Goal: Task Accomplishment & Management: Manage account settings

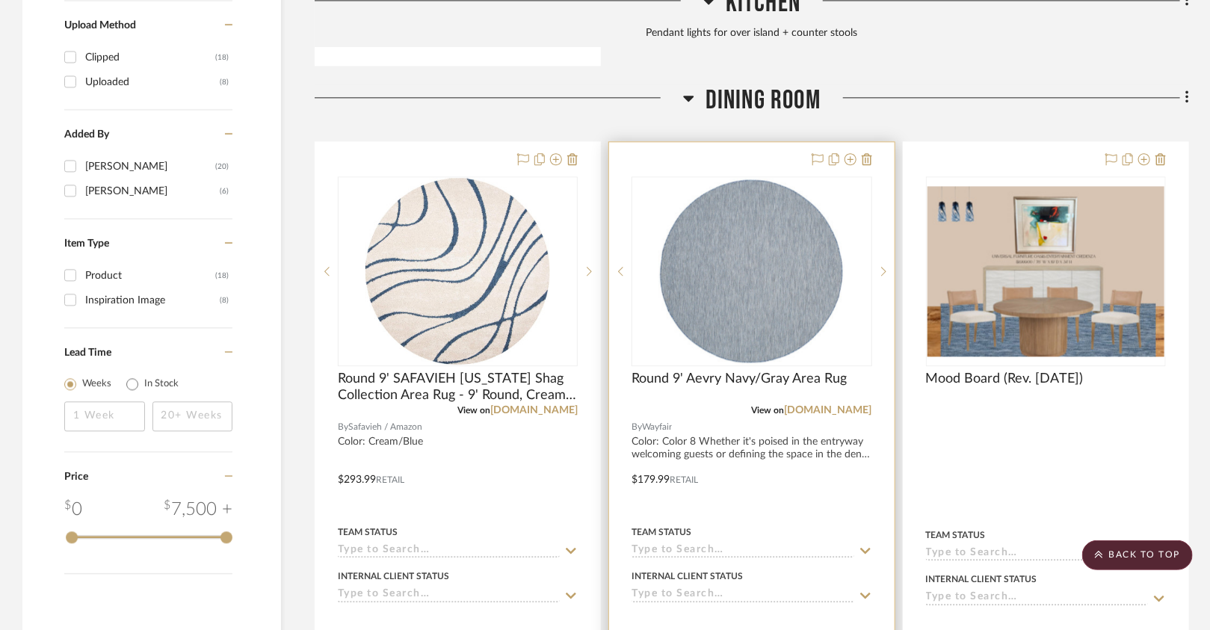
scroll to position [1713, 0]
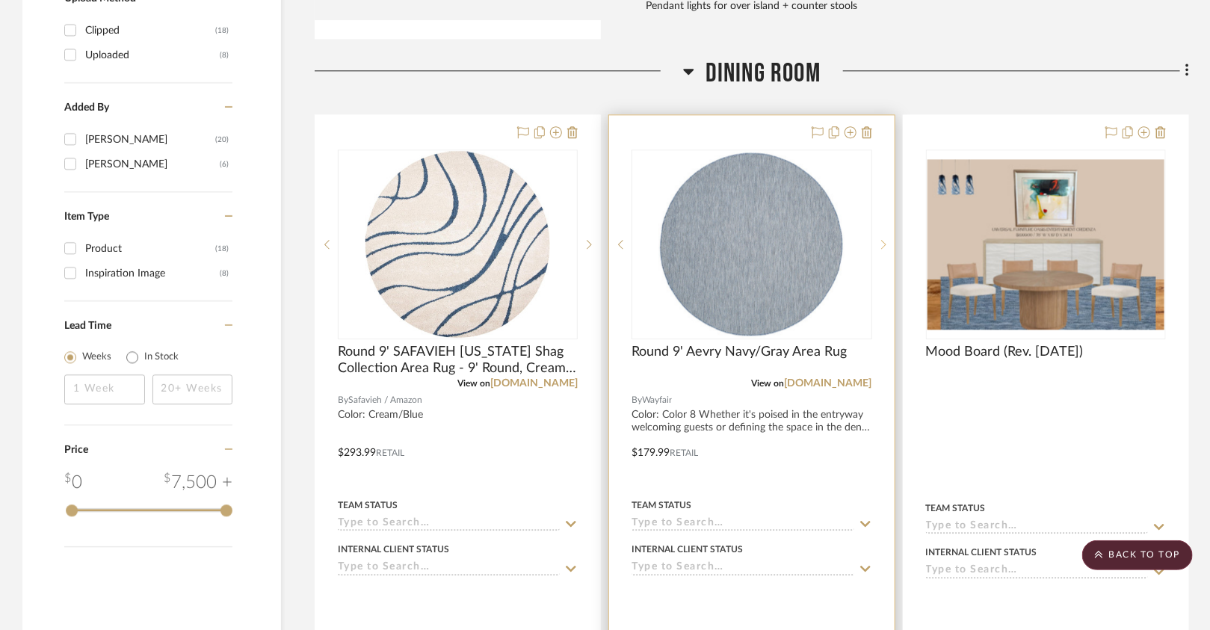
click at [881, 240] on sr-next-btn at bounding box center [884, 244] width 22 height 10
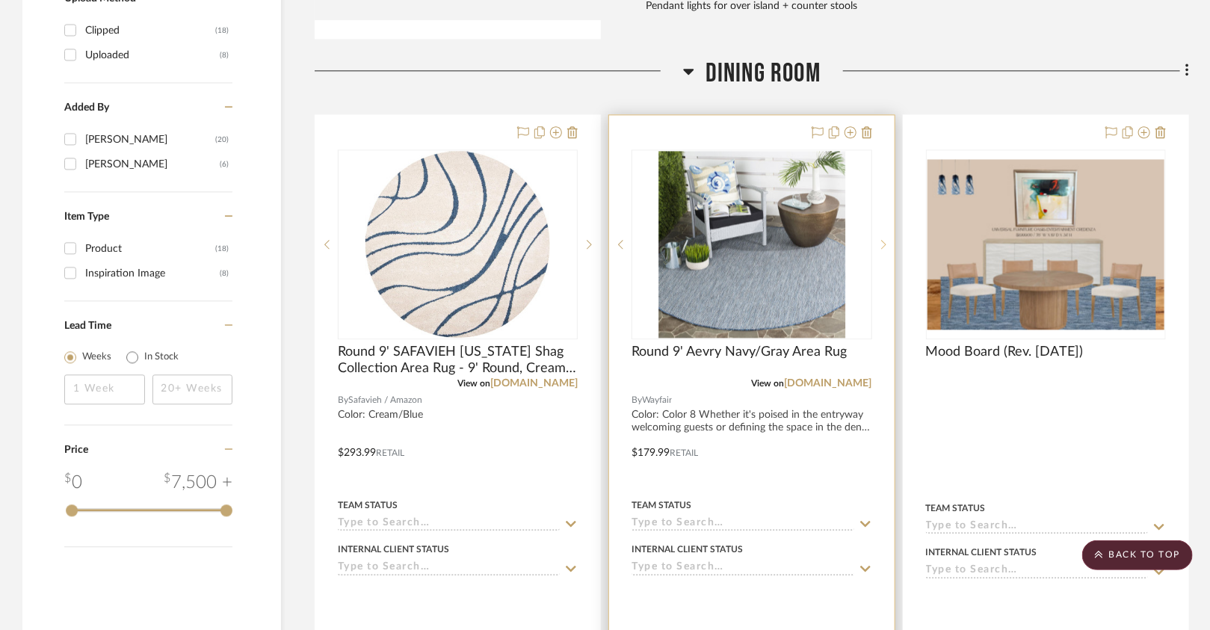
click at [881, 240] on sr-next-btn at bounding box center [884, 244] width 22 height 10
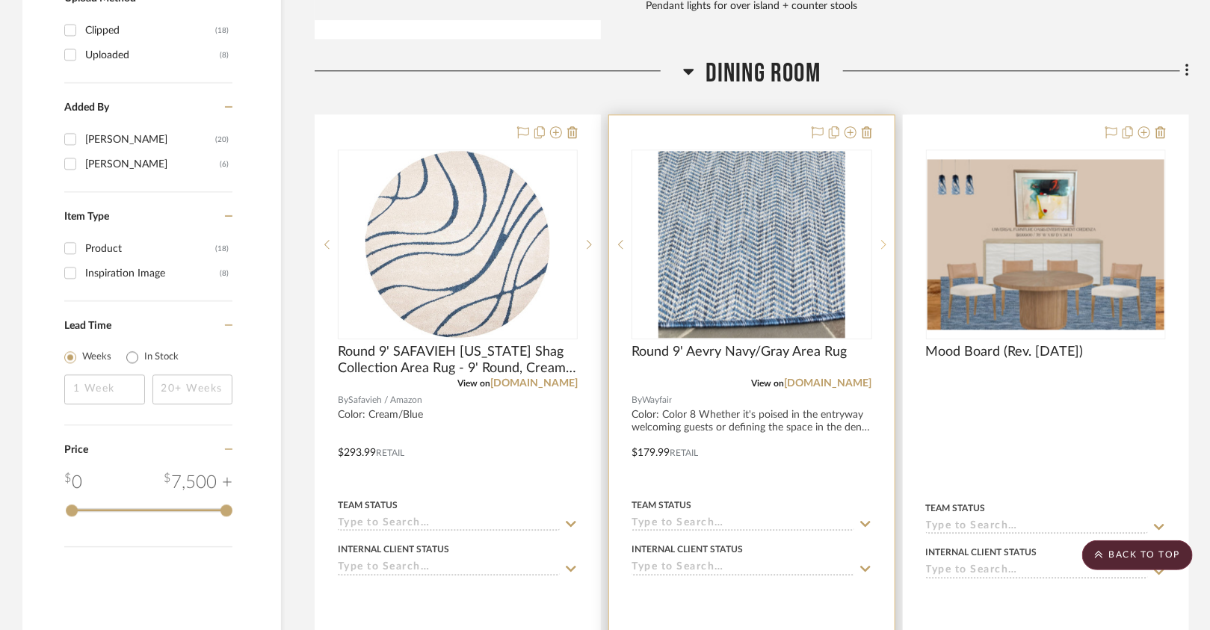
click at [881, 240] on sr-next-btn at bounding box center [884, 244] width 22 height 10
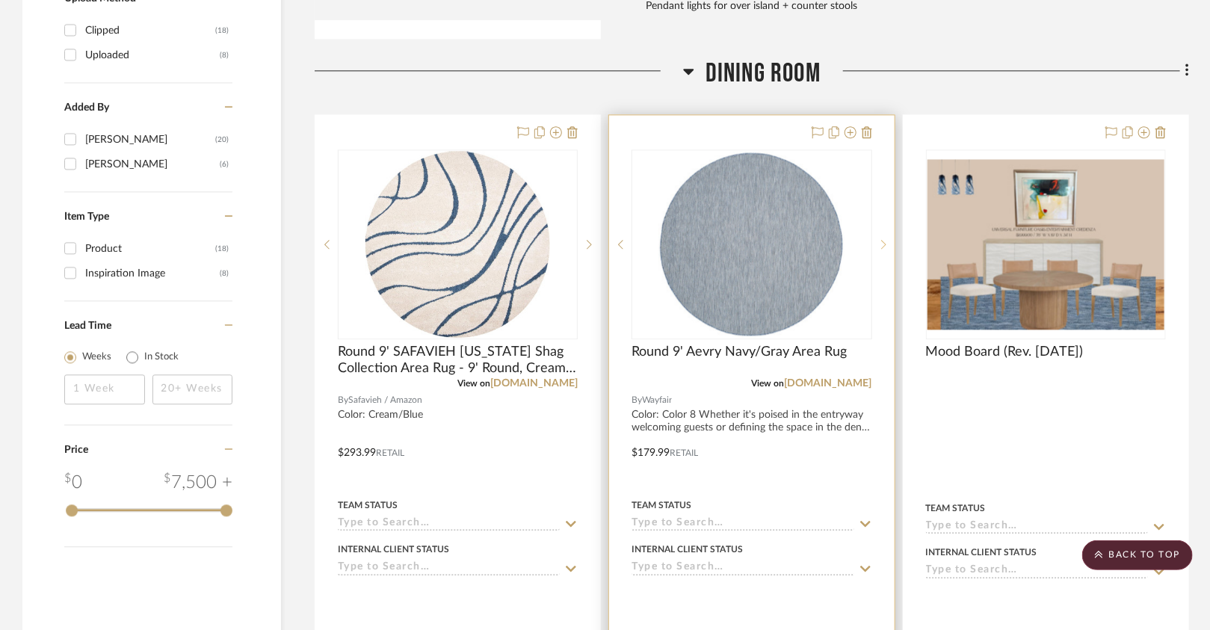
click at [881, 240] on sr-next-btn at bounding box center [884, 244] width 22 height 10
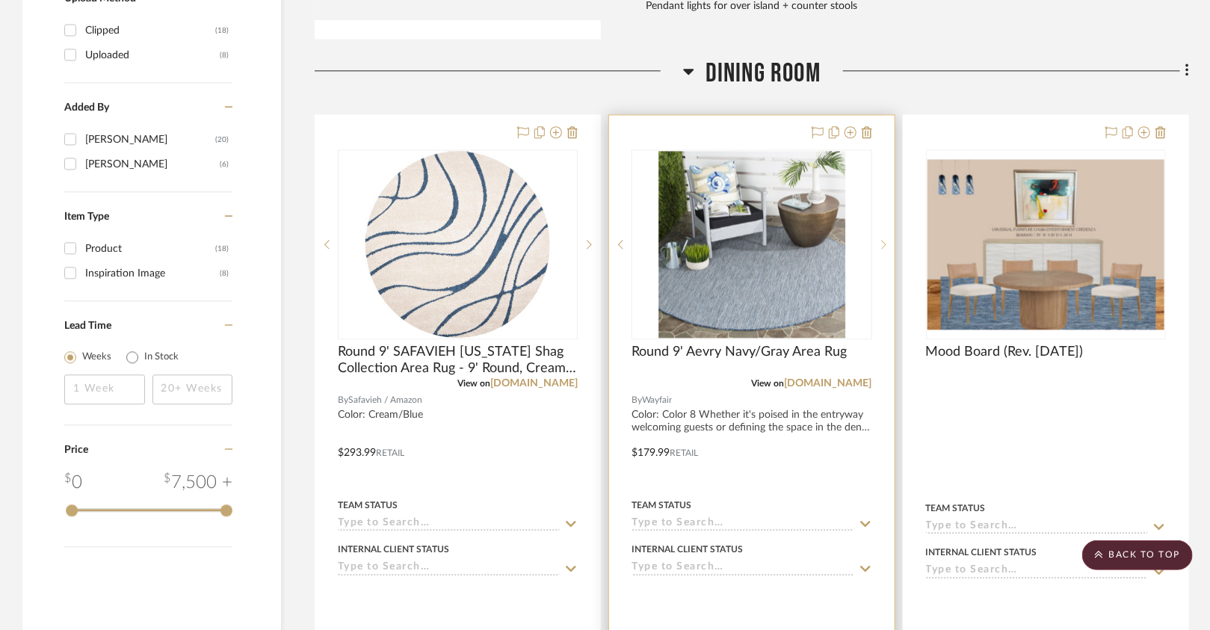
click at [881, 240] on sr-next-btn at bounding box center [884, 244] width 22 height 10
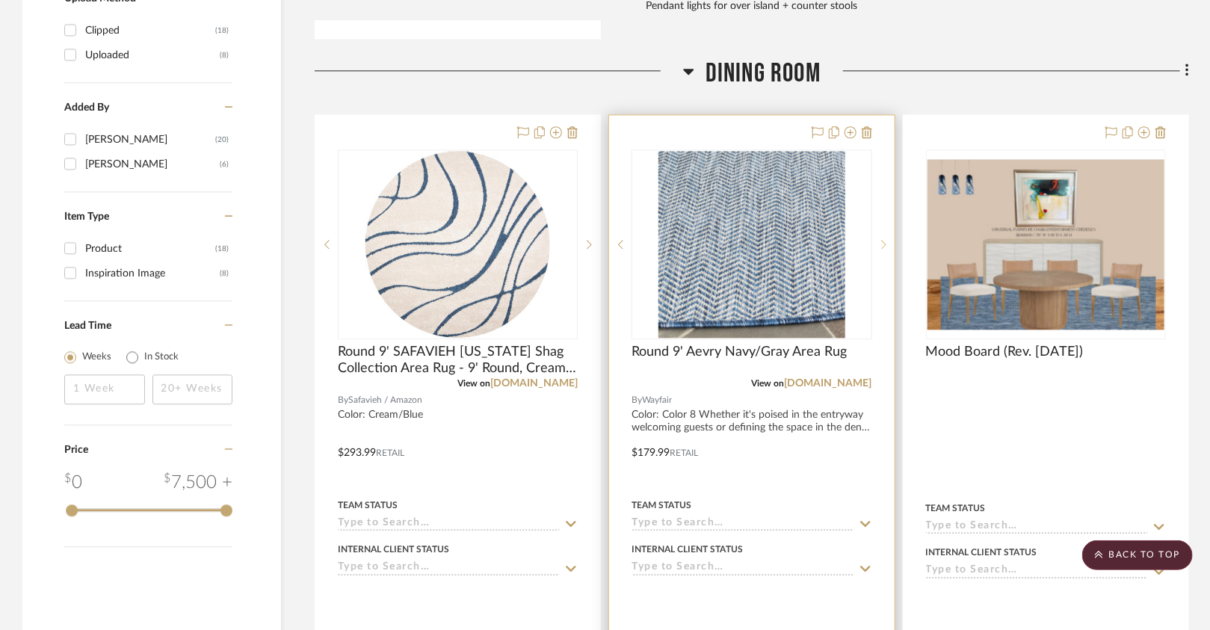
click at [881, 240] on sr-next-btn at bounding box center [884, 244] width 22 height 10
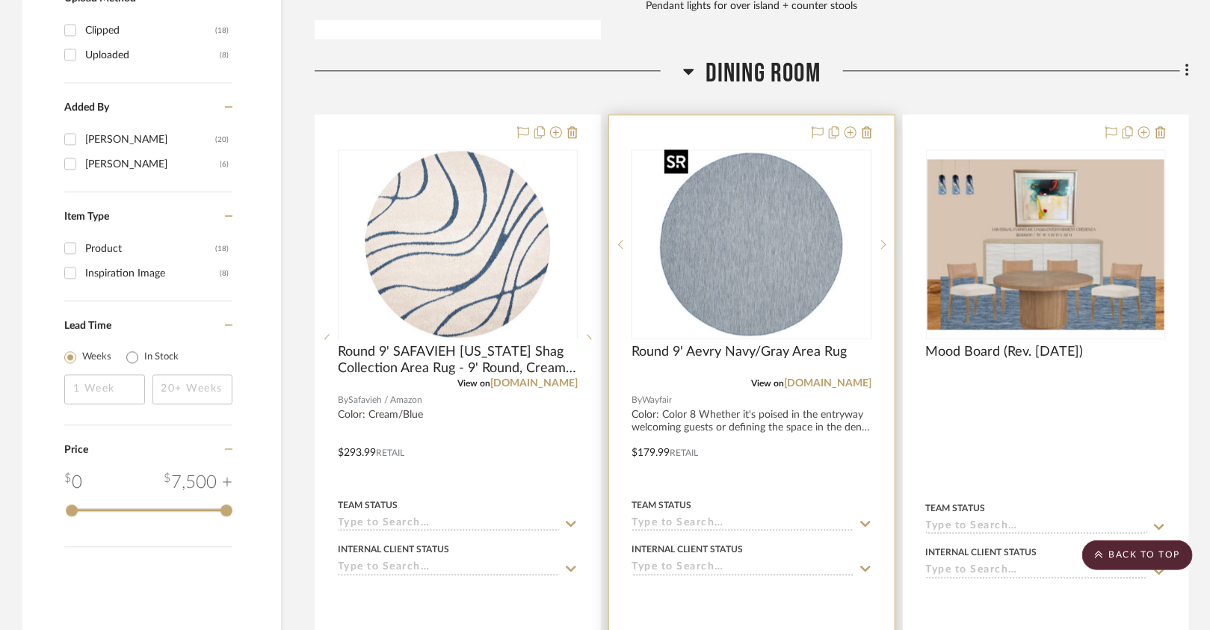
click at [822, 256] on img "0" at bounding box center [752, 244] width 187 height 187
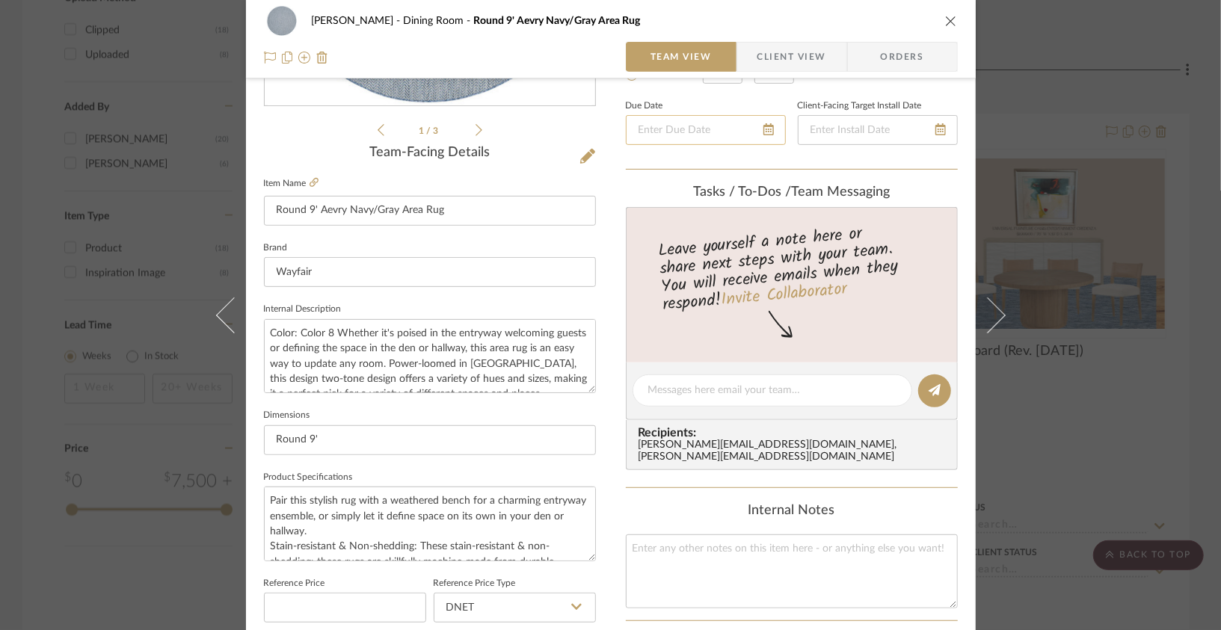
scroll to position [316, 0]
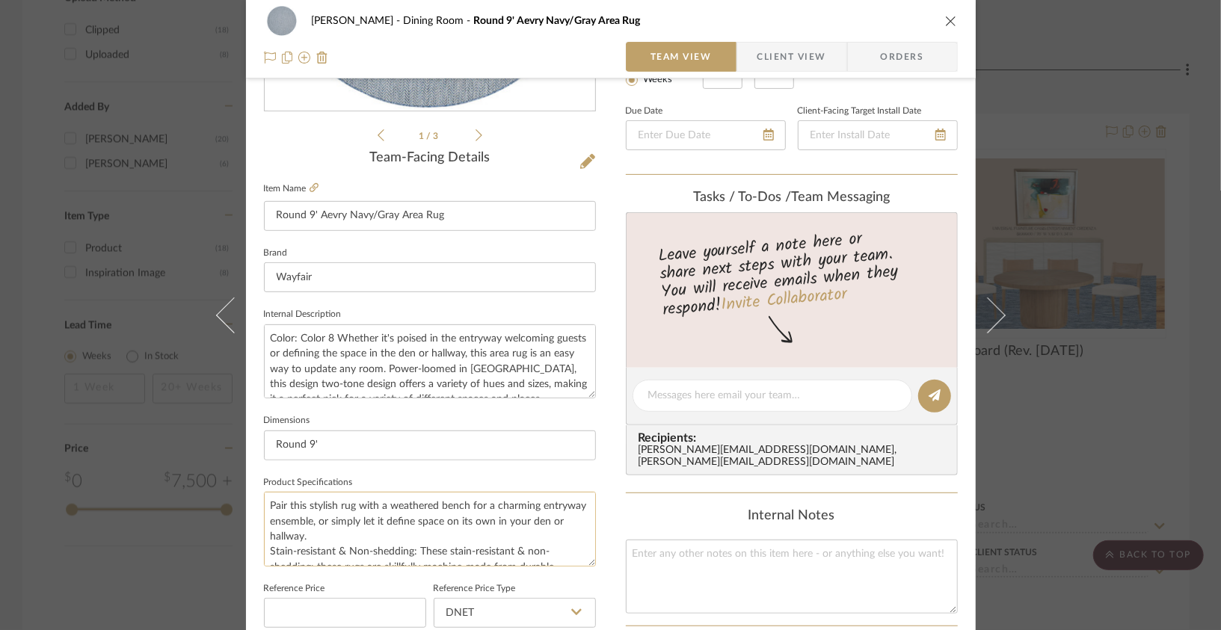
click at [342, 508] on textarea "Pair this stylish rug with a weathered bench for a charming entryway ensemble, …" at bounding box center [430, 529] width 332 height 74
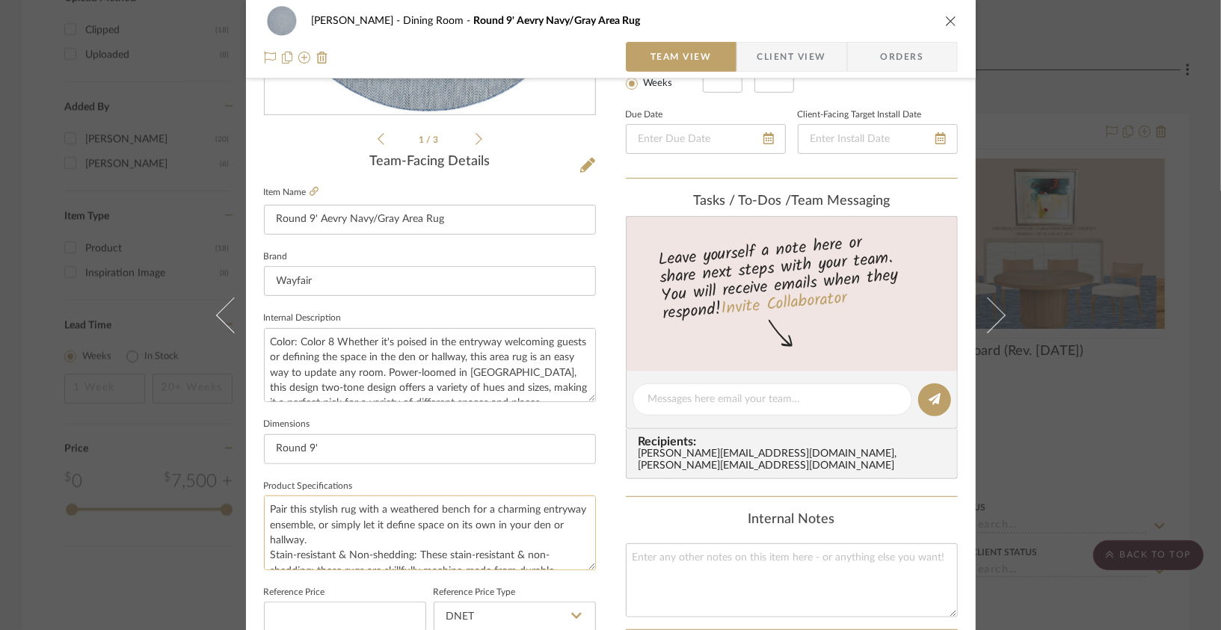
scroll to position [310, 0]
click at [330, 363] on textarea "Color: Color 8 Whether it's poised in the entryway welcoming guests or defining…" at bounding box center [430, 367] width 332 height 74
click at [905, 22] on div "Lois Londe Dining Room Round 9' Aevry Navy/Gray Area Rug" at bounding box center [611, 21] width 694 height 30
click at [905, 21] on button "close" at bounding box center [950, 20] width 13 height 13
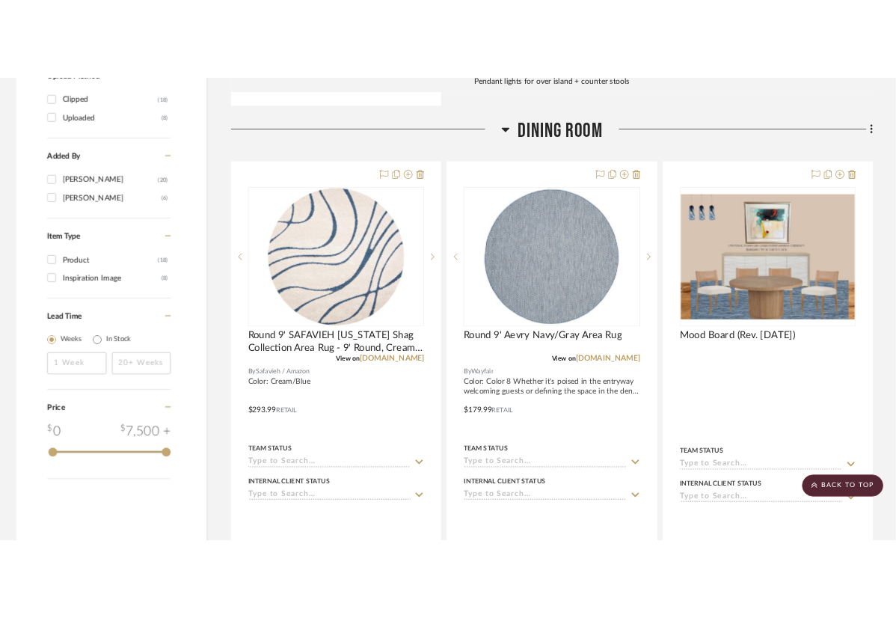
scroll to position [1713, 0]
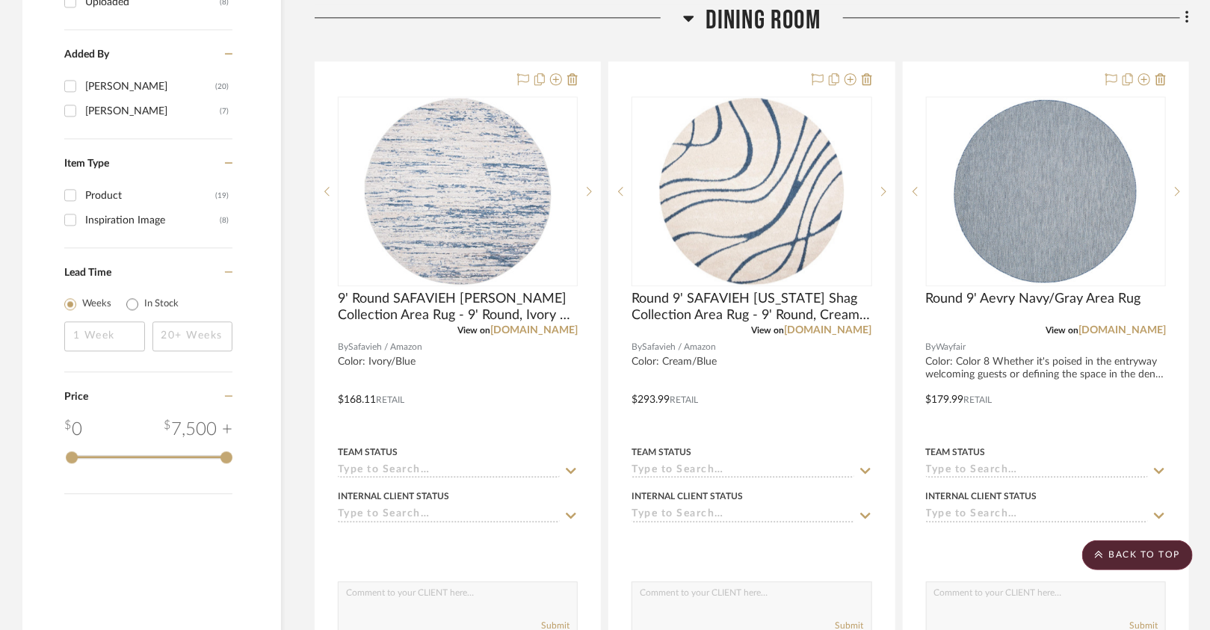
scroll to position [1773, 0]
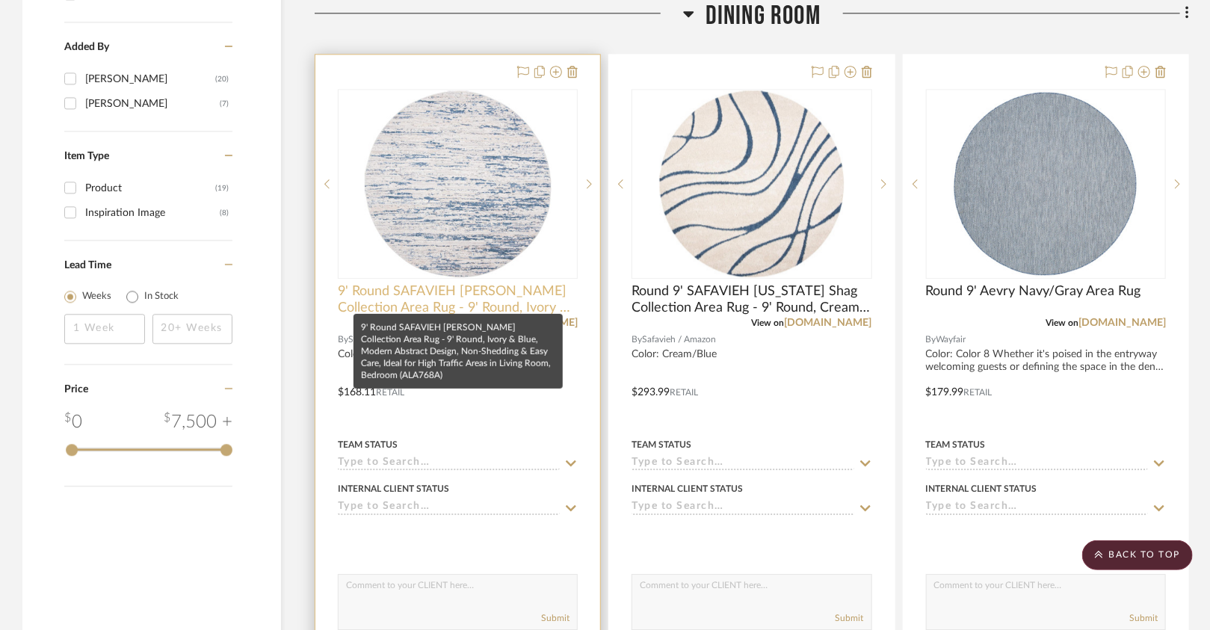
click at [409, 291] on span "9' Round SAFAVIEH Amelia Collection Area Rug - 9' Round, Ivory & Blue, Modern A…" at bounding box center [458, 299] width 240 height 33
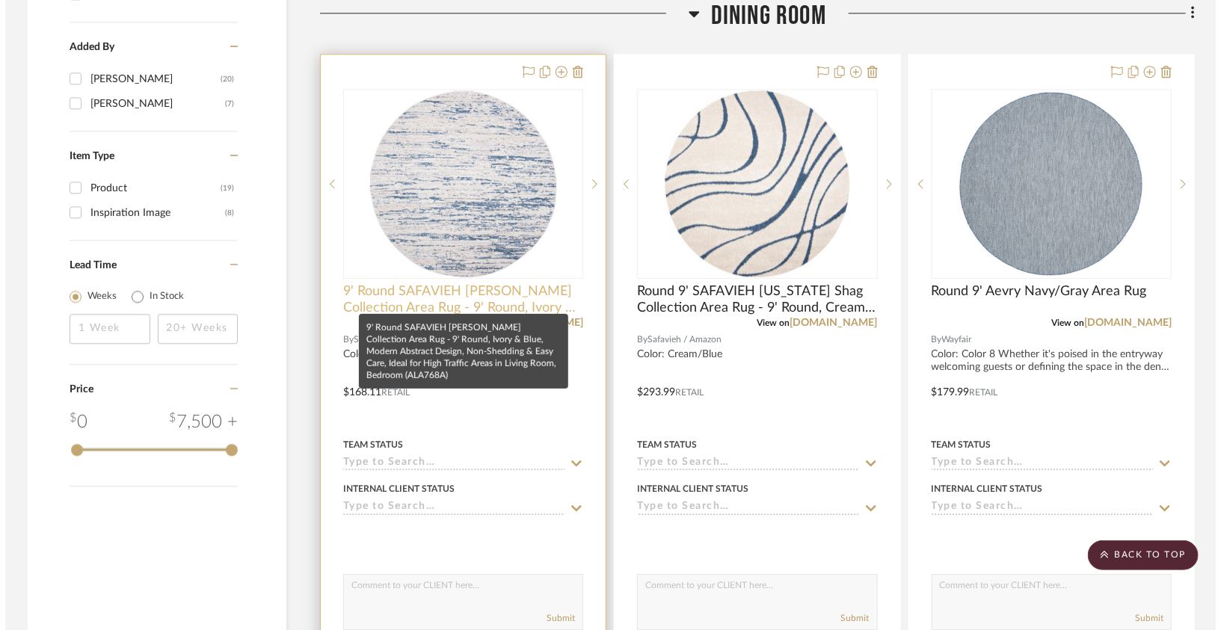
scroll to position [0, 0]
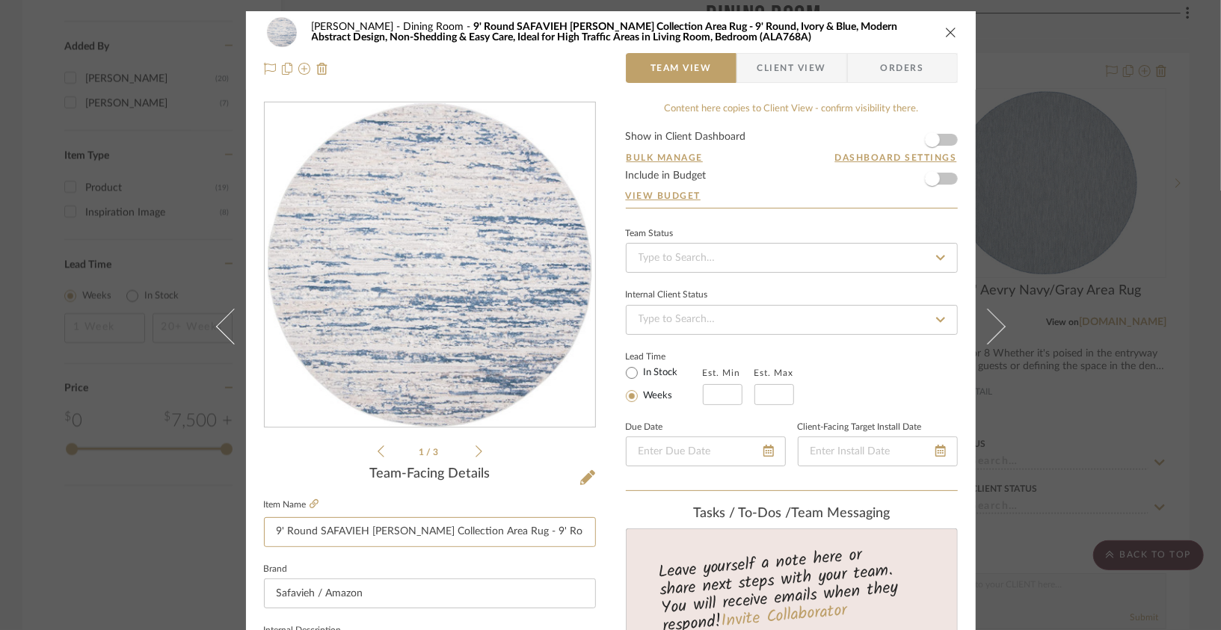
drag, startPoint x: 283, startPoint y: 526, endPoint x: 254, endPoint y: 526, distance: 29.2
click at [305, 526] on input "Round SAFAVIEH Amelia Collection Area Rug - 9' Round, Ivory & Blue, Modern Abst…" at bounding box center [430, 532] width 332 height 30
paste input "9'"
type input "Round 9' Amelia Collection Area Rug - 9' Round, Ivory & Blue, Modern Abstract D…"
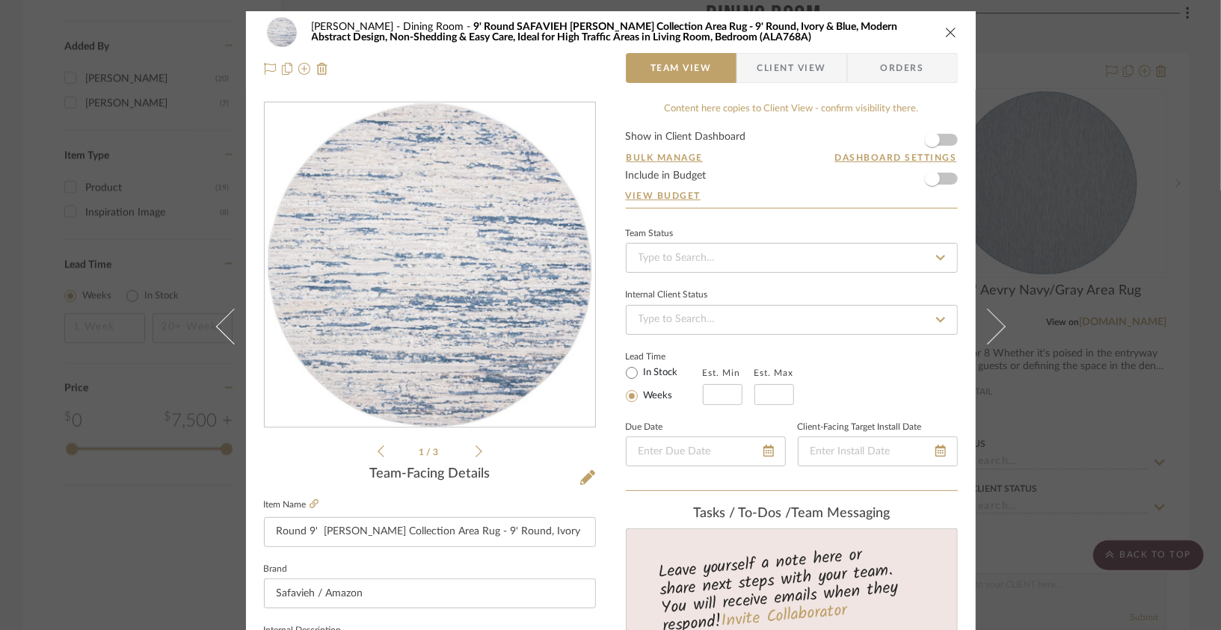
click at [508, 22] on span "9' Round SAFAVIEH Amelia Collection Area Rug - 9' Round, Ivory & Blue, Modern A…" at bounding box center [605, 32] width 586 height 21
click at [316, 526] on input "Round 9' Amelia Collection Area Rug - 9' Round, Ivory & Blue, Modern Abstract D…" at bounding box center [430, 532] width 332 height 30
click at [295, 597] on input "Safavieh / Amazon" at bounding box center [430, 594] width 332 height 30
click at [294, 595] on input "Safavieh / Amazon" at bounding box center [430, 594] width 332 height 30
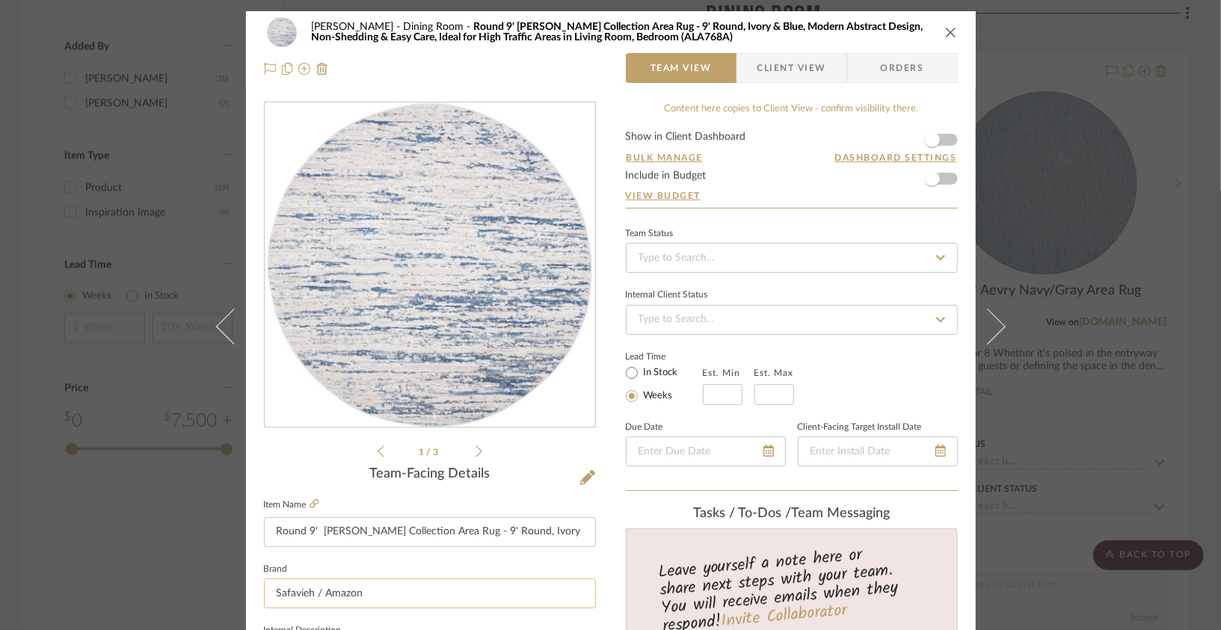
click at [294, 595] on input "Safavieh / Amazon" at bounding box center [430, 594] width 332 height 30
click at [293, 590] on input "Safavieh / Amazon" at bounding box center [430, 594] width 332 height 30
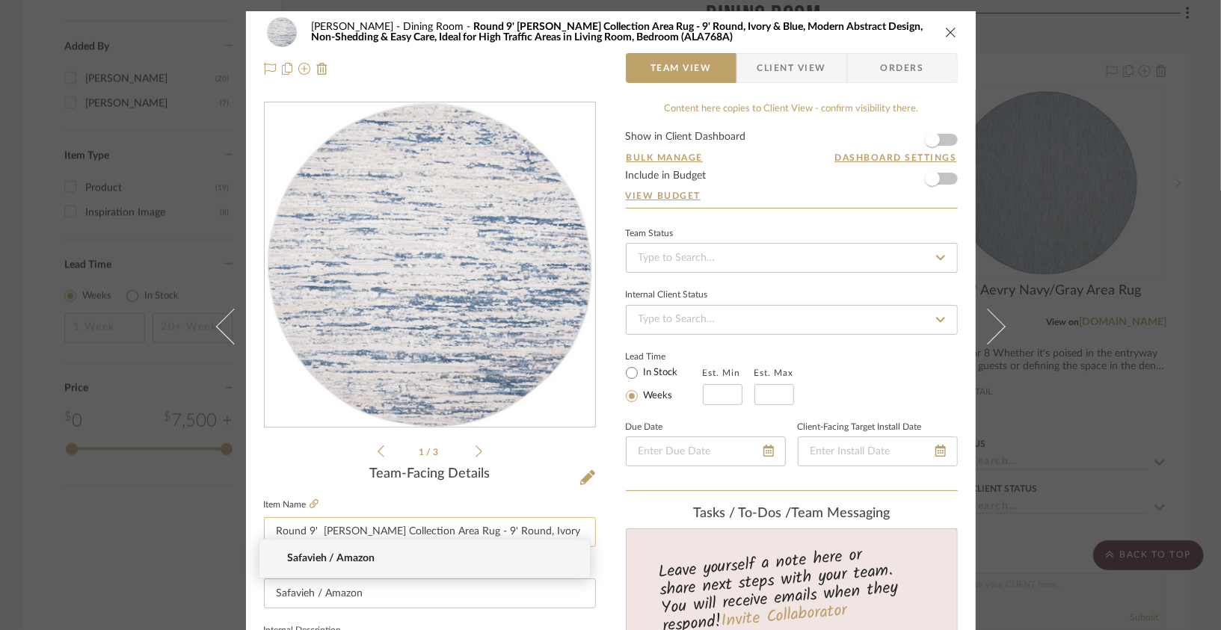
click at [313, 532] on input "Round 9' Amelia Collection Area Rug - 9' Round, Ivory & Blue, Modern Abstract D…" at bounding box center [430, 532] width 332 height 30
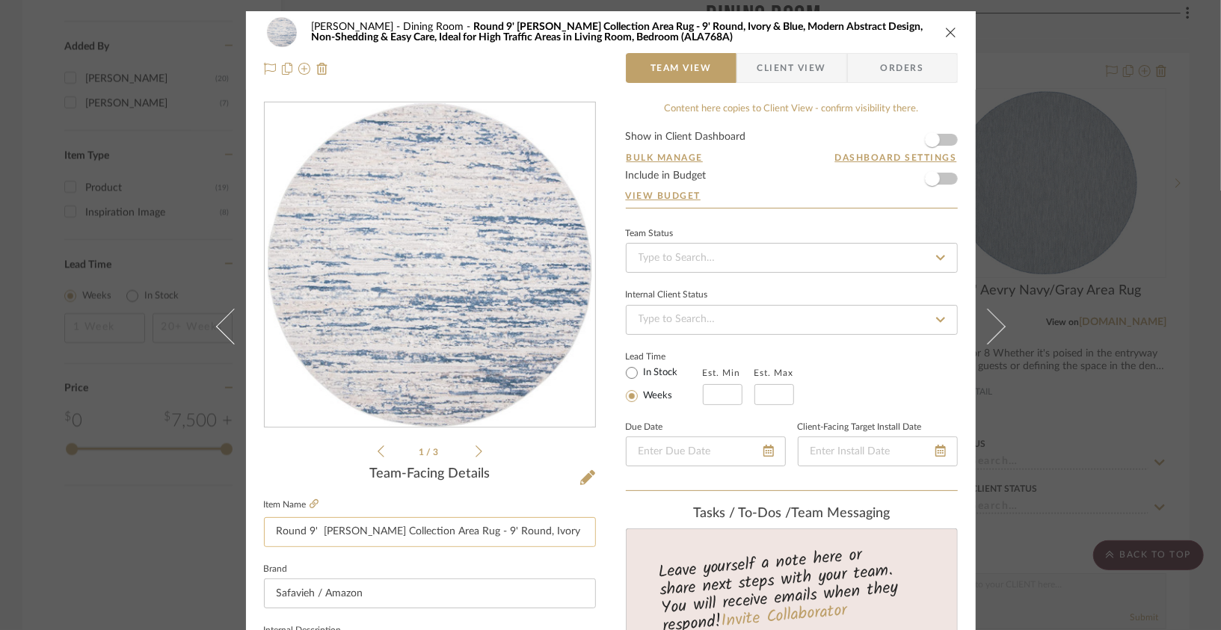
click at [316, 533] on input "Round 9' Amelia Collection Area Rug - 9' Round, Ivory & Blue, Modern Abstract D…" at bounding box center [430, 532] width 332 height 30
paste input "Safavieh"
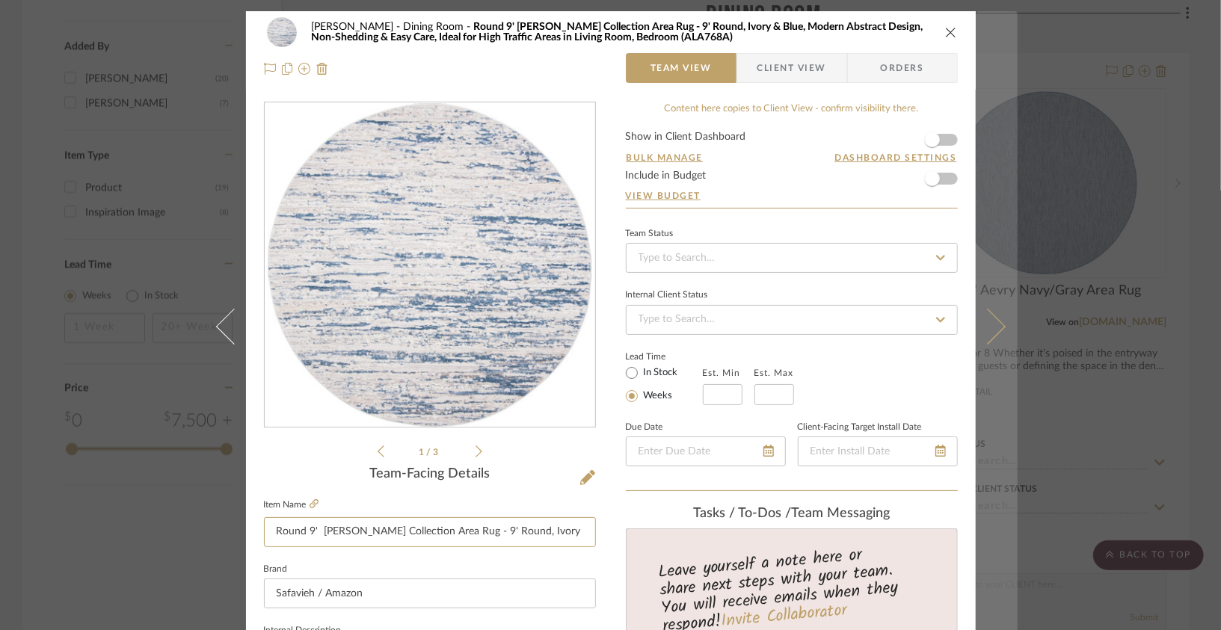
type input "Round 9' Safavieh Amelia Collection Area Rug - 9' Round, Ivory & Blue, Modern A…"
click at [905, 366] on button at bounding box center [997, 326] width 42 height 630
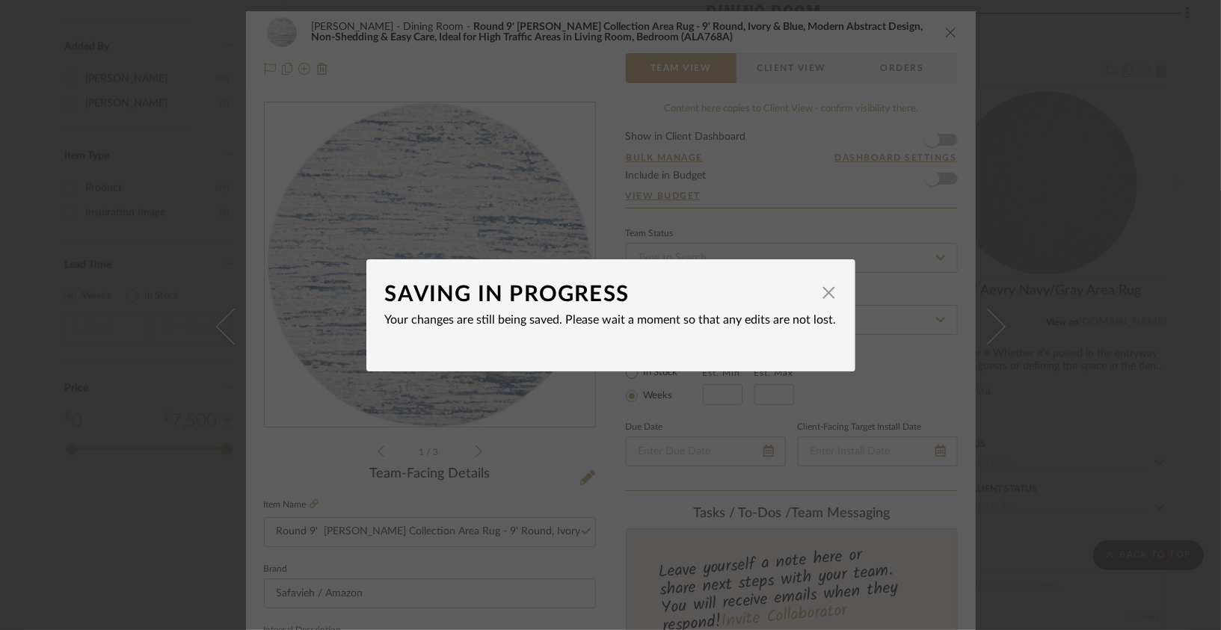
click at [837, 294] on dialog-content "SAVING IN PROGRESS × Your changes are still being saved. Please wait a moment s…" at bounding box center [610, 315] width 489 height 112
click at [832, 296] on dialog-content "SAVING IN PROGRESS × Your changes are still being saved. Please wait a moment s…" at bounding box center [610, 315] width 489 height 112
click at [828, 298] on span "button" at bounding box center [829, 293] width 30 height 30
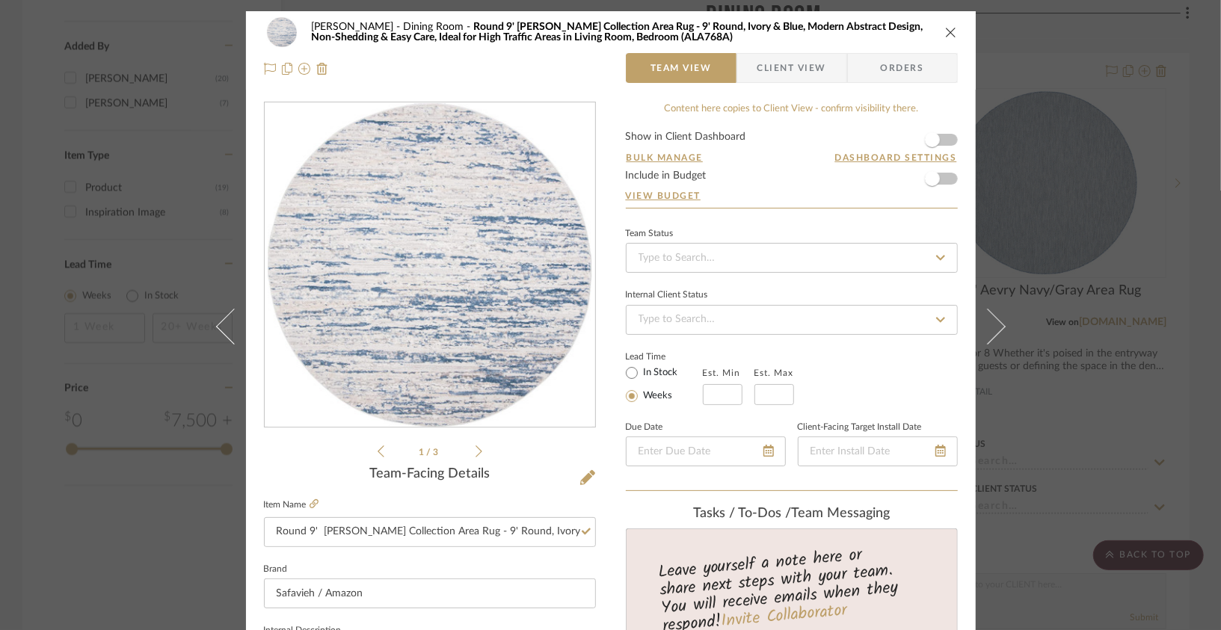
scroll to position [11, 0]
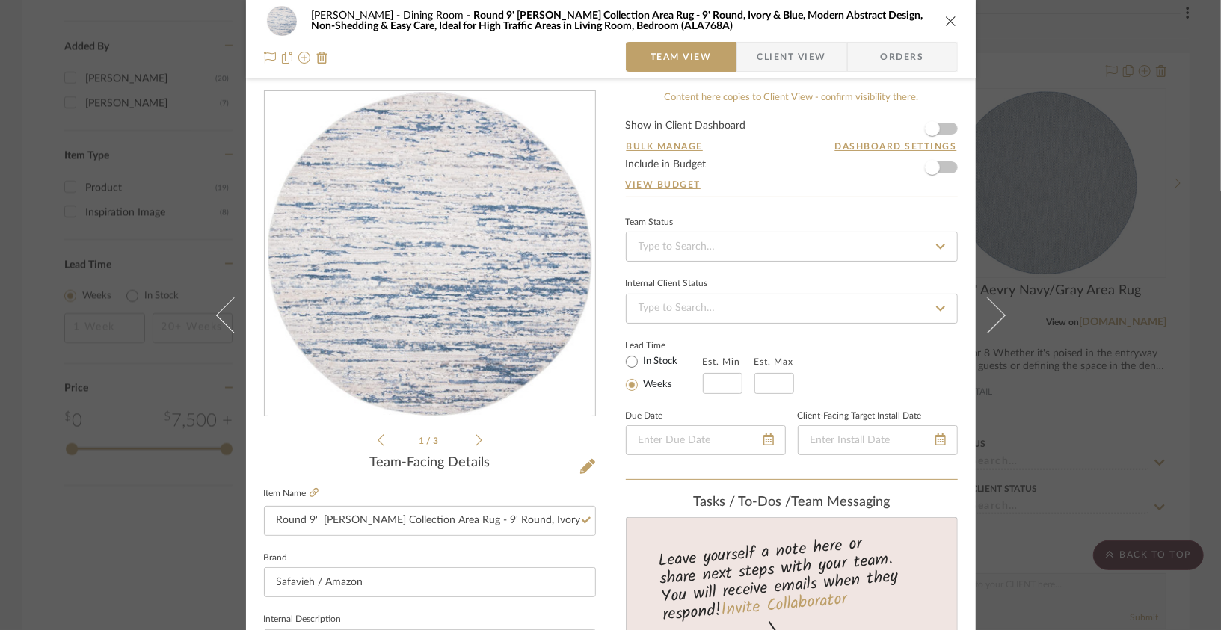
click at [905, 355] on div "Lois Londe Dining Room Round 9' Safavieh Amelia Collection Area Rug - 9' Round,…" at bounding box center [610, 315] width 1221 height 630
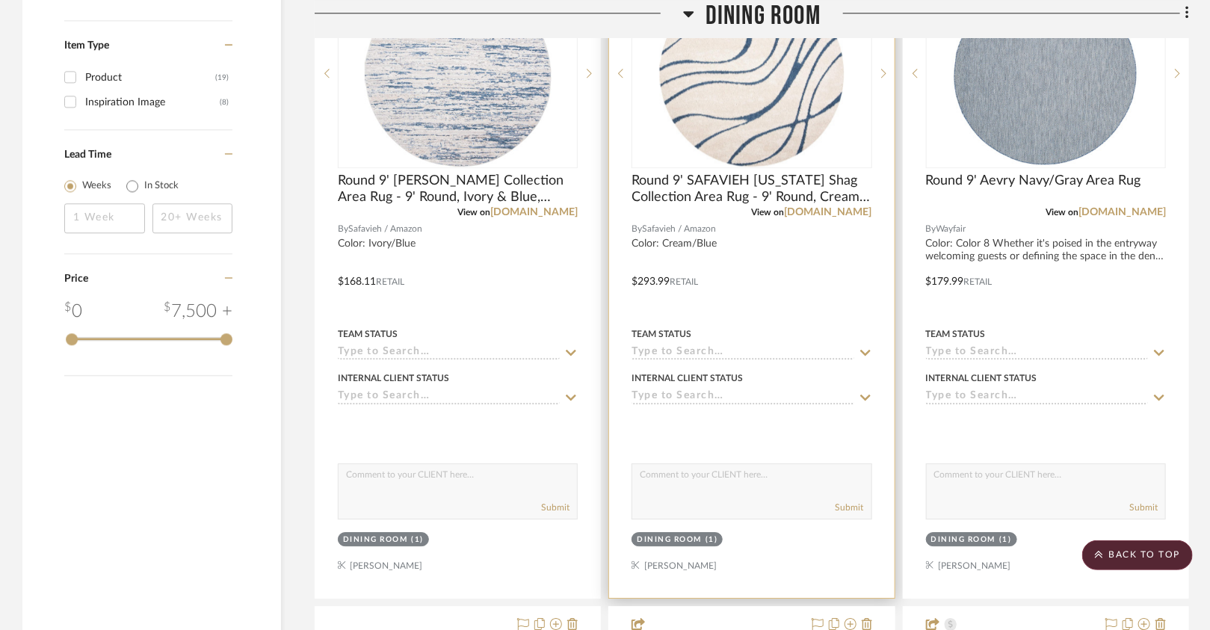
scroll to position [1833, 0]
